Goal: Task Accomplishment & Management: Use online tool/utility

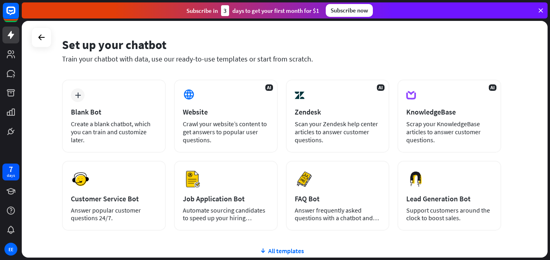
scroll to position [29, 0]
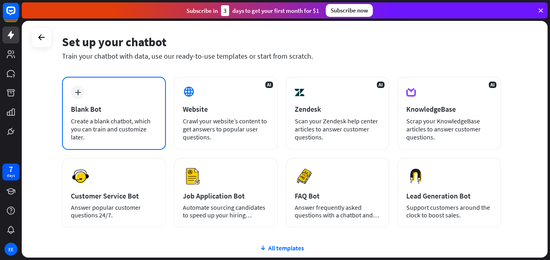
click at [123, 100] on div "plus Blank Bot Create a blank chatbot, which you can train and customize later." at bounding box center [114, 113] width 104 height 73
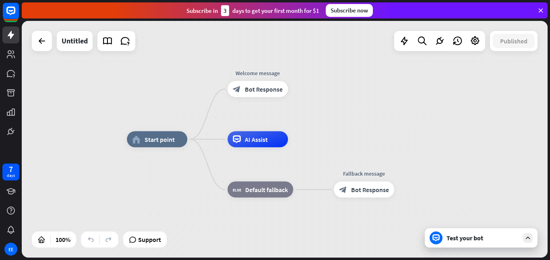
click at [265, 138] on span "AI Assist" at bounding box center [256, 140] width 23 height 8
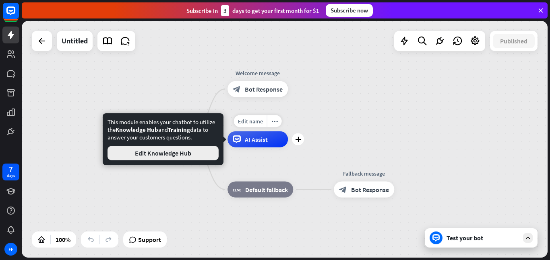
click at [200, 146] on button "Edit Knowledge Hub" at bounding box center [162, 153] width 111 height 14
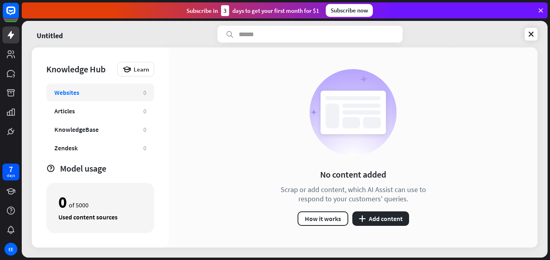
click at [6, 41] on link at bounding box center [10, 35] width 17 height 17
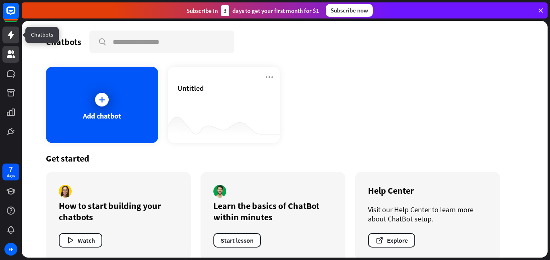
click at [12, 59] on icon at bounding box center [11, 55] width 10 height 10
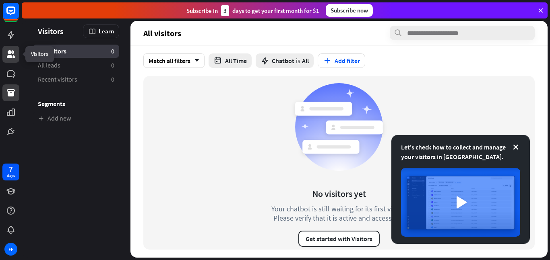
click at [6, 86] on link at bounding box center [10, 93] width 17 height 17
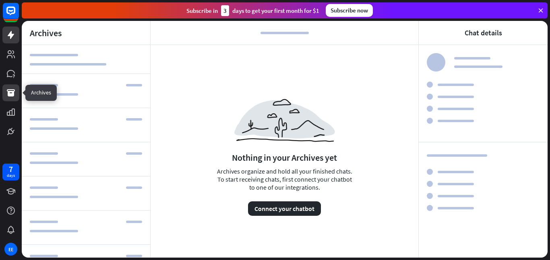
click at [14, 35] on icon at bounding box center [11, 35] width 10 height 10
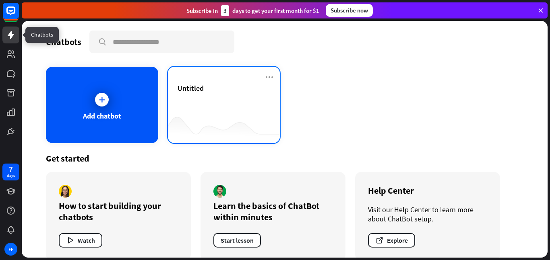
click at [219, 111] on div "Untitled" at bounding box center [223, 98] width 93 height 28
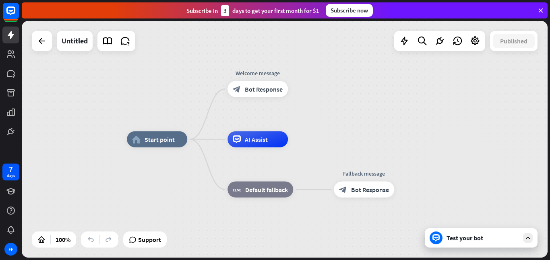
click at [481, 238] on div "Test your bot" at bounding box center [482, 238] width 72 height 8
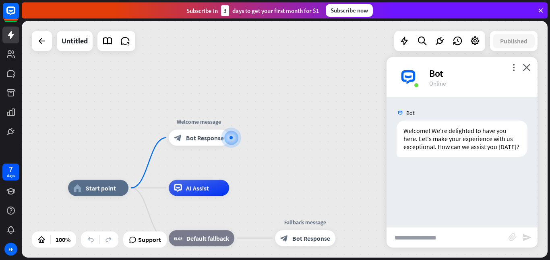
click at [464, 234] on input "text" at bounding box center [447, 238] width 122 height 20
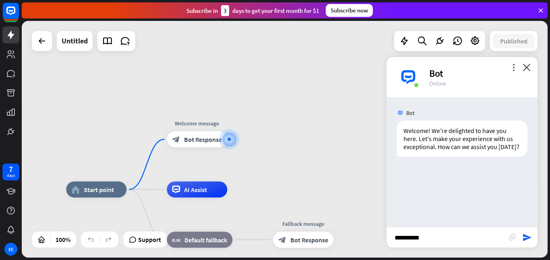
type input "**********"
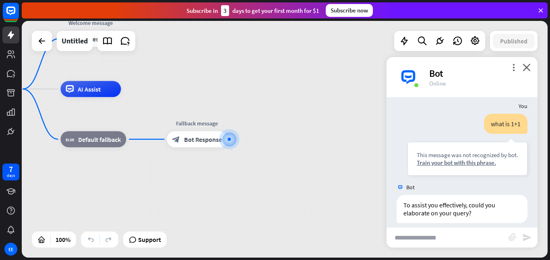
scroll to position [70, 0]
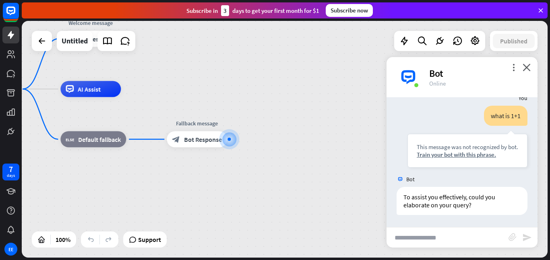
drag, startPoint x: 441, startPoint y: 70, endPoint x: 391, endPoint y: 57, distance: 52.0
click at [391, 57] on div "more_vert close Bot Online" at bounding box center [461, 77] width 151 height 40
drag, startPoint x: 363, startPoint y: 17, endPoint x: 363, endPoint y: -49, distance: 66.0
click at [363, 0] on html "7 days EE close Product Help First steps Get started with ChatBot Help Center F…" at bounding box center [275, 130] width 550 height 260
click at [422, 182] on div "Bot" at bounding box center [461, 179] width 151 height 15
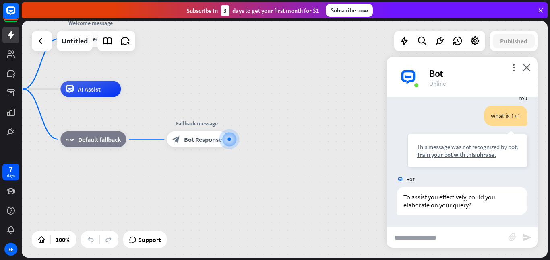
click at [422, 182] on div "Bot" at bounding box center [461, 179] width 151 height 15
